Goal: Information Seeking & Learning: Learn about a topic

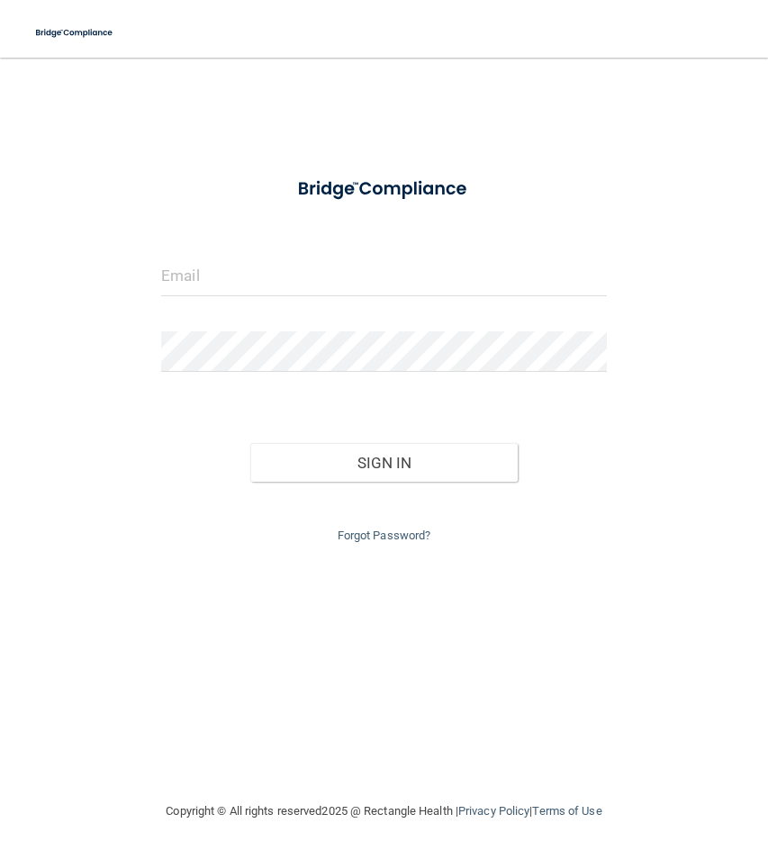
click at [298, 254] on form "Invalid email/password. You don't have permission to access that page. Sign In …" at bounding box center [384, 356] width 446 height 381
click at [331, 271] on input "email" at bounding box center [384, 276] width 446 height 41
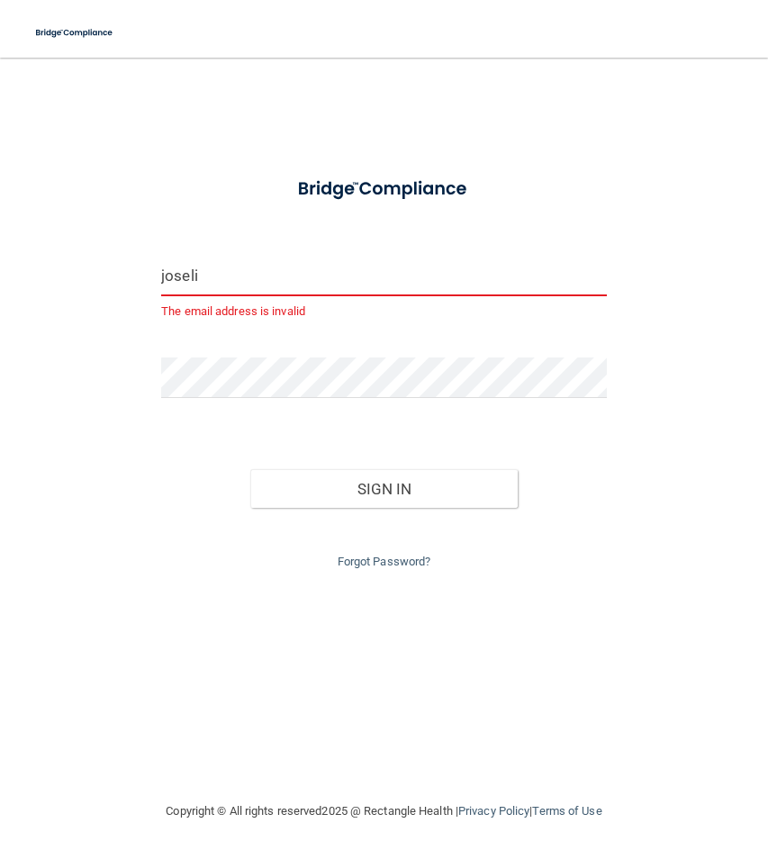
click at [515, 204] on div at bounding box center [384, 189] width 473 height 47
click at [543, 223] on form "joseli The email address is invalid Invalid email/password. You don't have perm…" at bounding box center [384, 369] width 446 height 407
click at [321, 279] on input "joseli" at bounding box center [384, 276] width 446 height 41
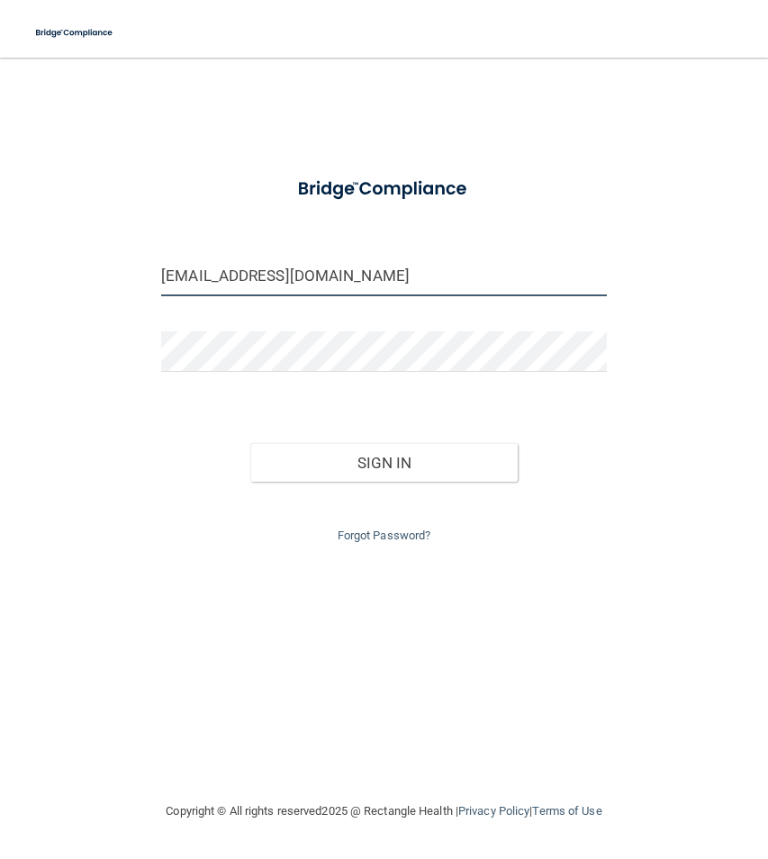
type input "[EMAIL_ADDRESS][DOMAIN_NAME]"
click at [428, 438] on div "Sign In" at bounding box center [384, 445] width 473 height 76
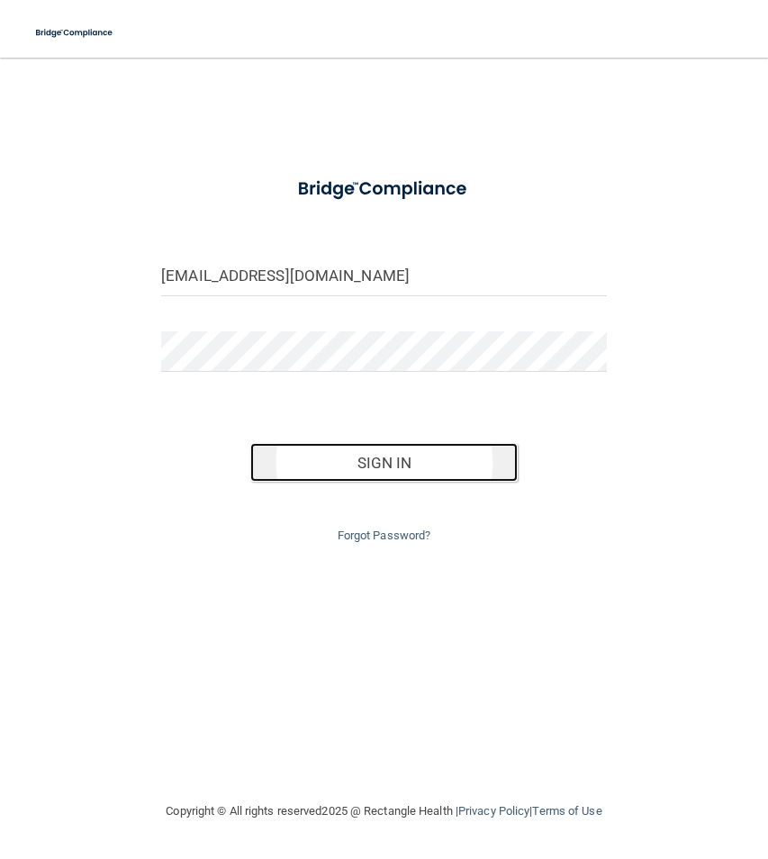
click at [404, 468] on button "Sign In" at bounding box center [383, 463] width 267 height 40
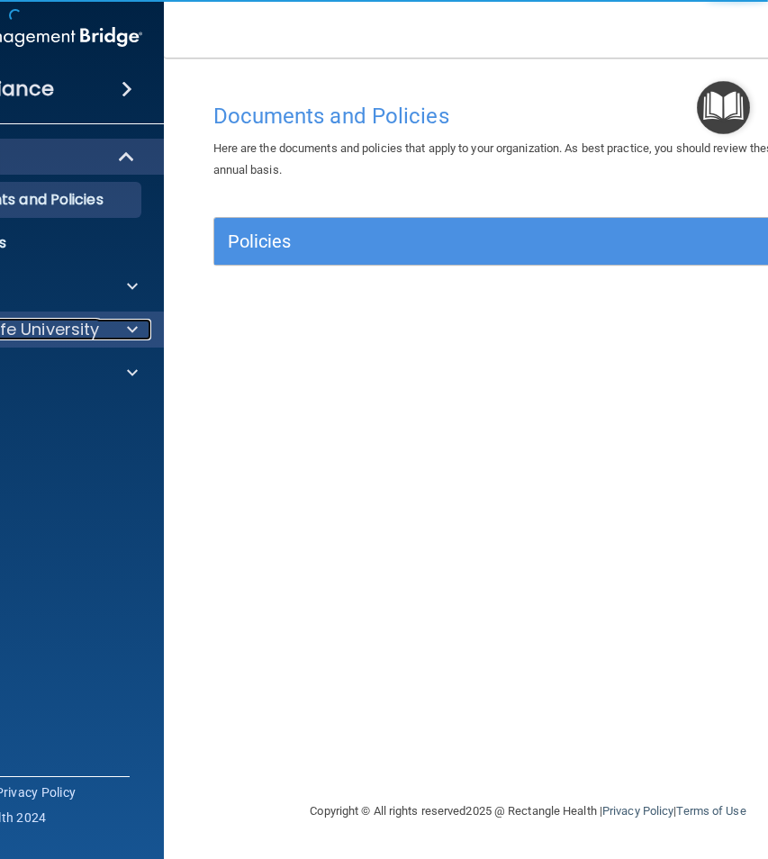
click at [111, 329] on div at bounding box center [128, 330] width 45 height 22
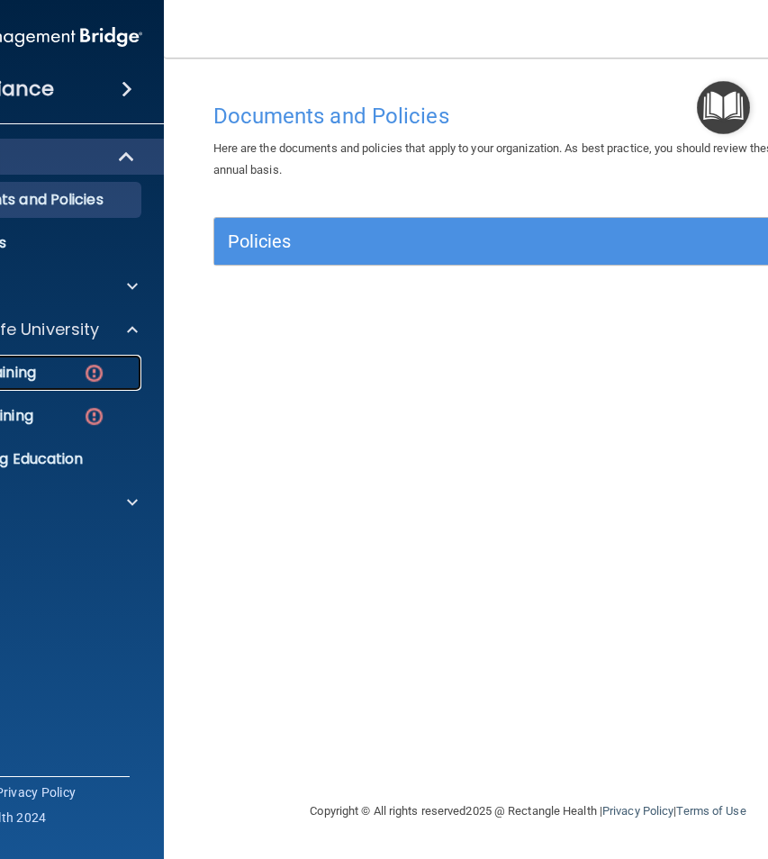
click at [70, 372] on div "HIPAA Training" at bounding box center [10, 373] width 246 height 18
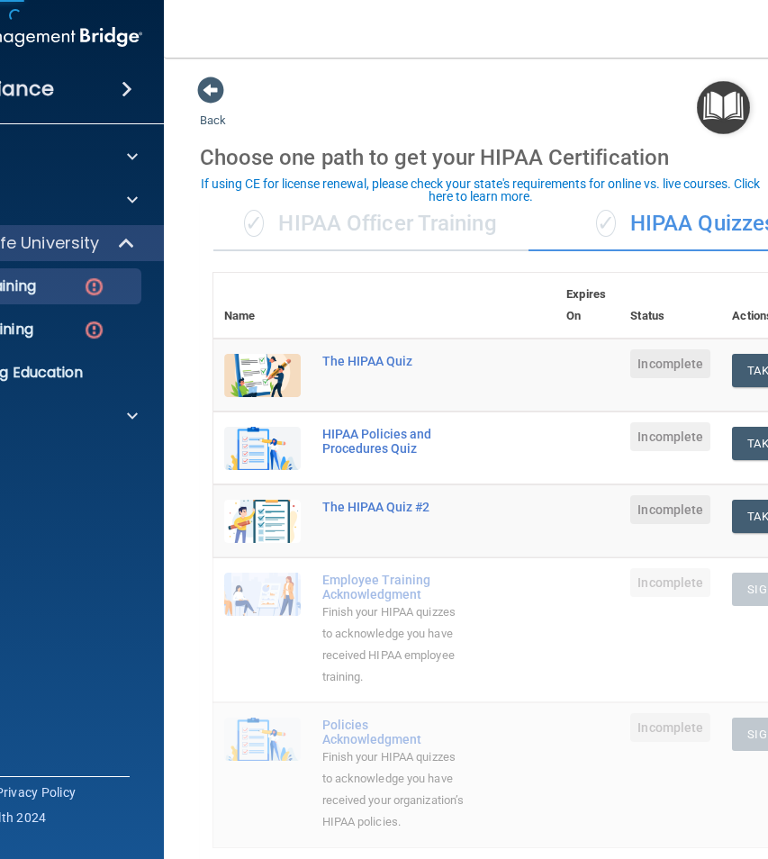
click at [418, 234] on div "✓ HIPAA Officer Training" at bounding box center [370, 224] width 315 height 54
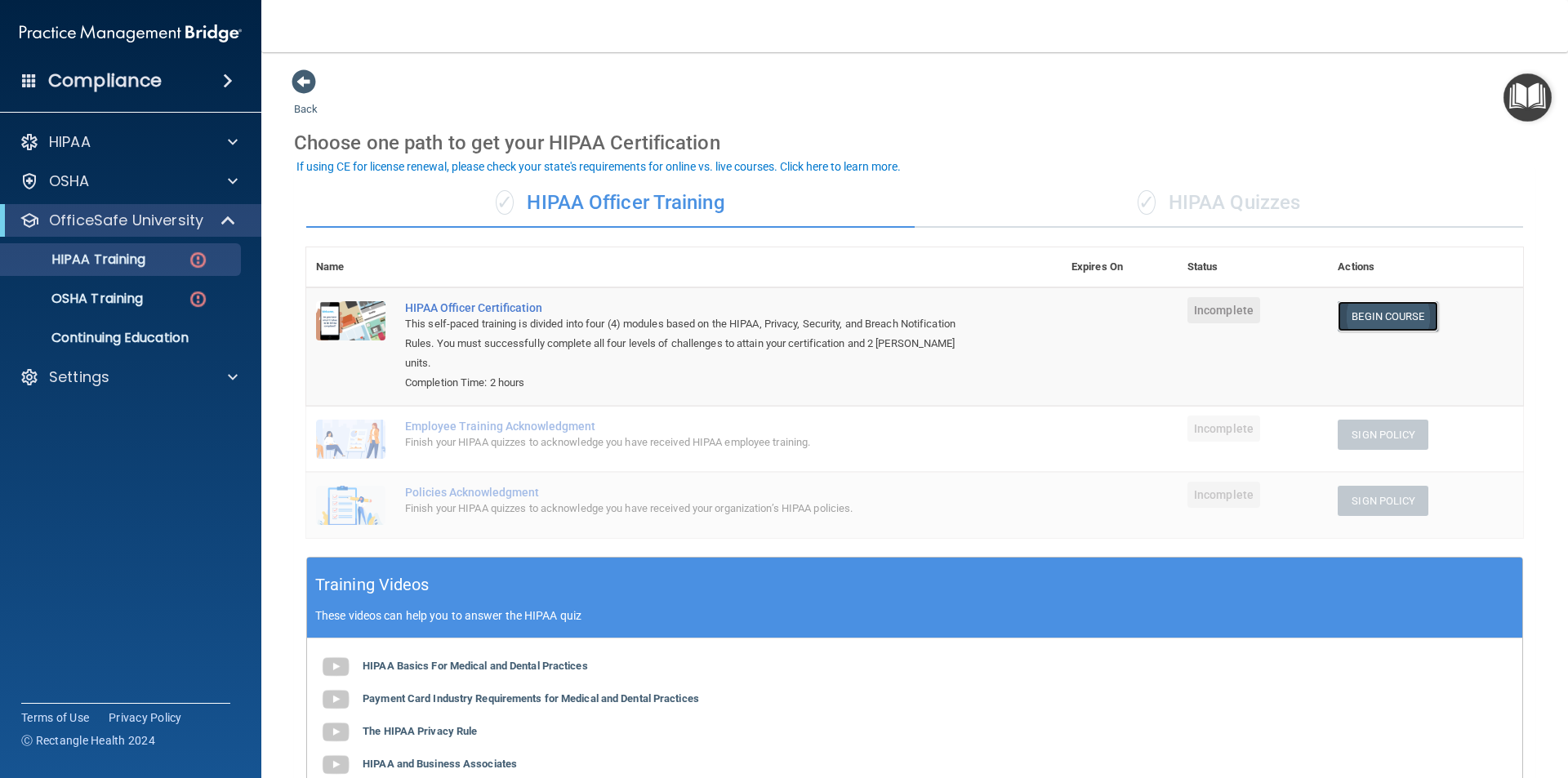
click at [696, 311] on link "Begin Course" at bounding box center [1388, 316] width 100 height 30
click at [696, 324] on td "Incomplete" at bounding box center [1252, 346] width 151 height 119
click at [696, 316] on span "Incomplete" at bounding box center [1223, 310] width 73 height 26
click at [696, 321] on link "Begin Course" at bounding box center [1388, 316] width 100 height 30
